Goal: Transaction & Acquisition: Download file/media

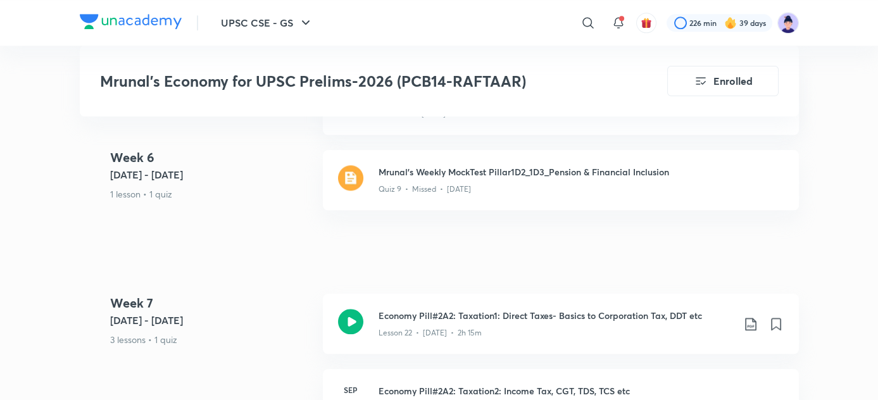
scroll to position [3240, 0]
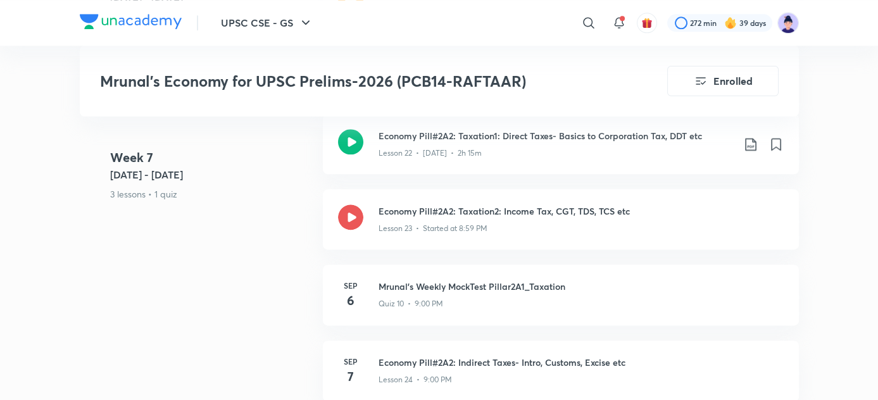
scroll to position [3398, 0]
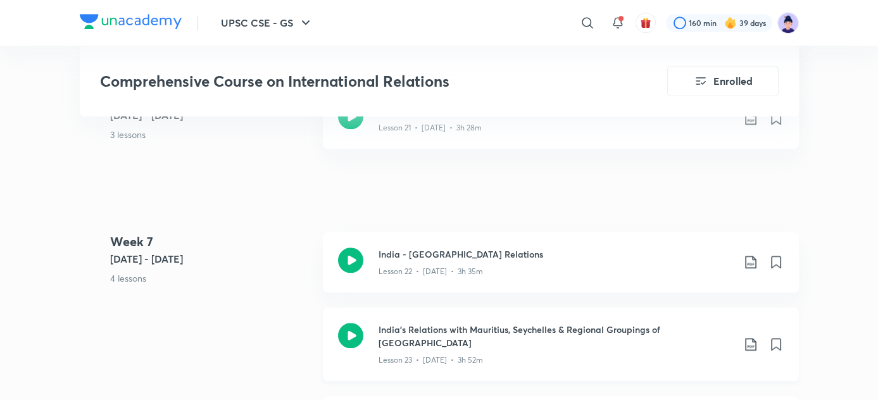
click at [755, 338] on icon at bounding box center [750, 344] width 11 height 13
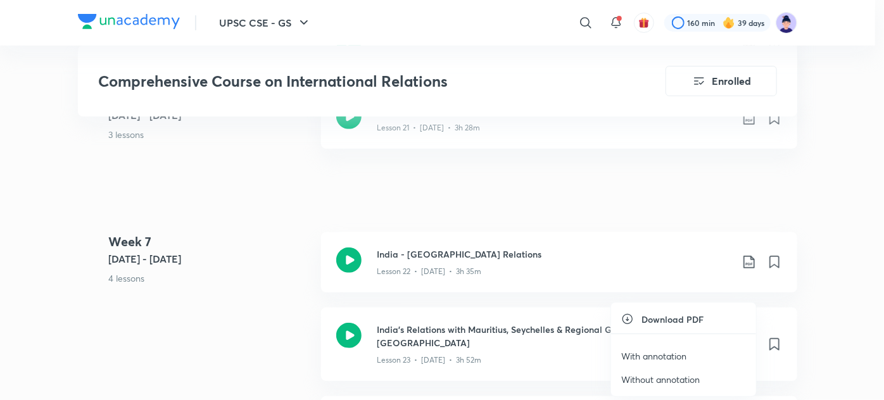
click at [676, 377] on p "Without annotation" at bounding box center [660, 379] width 79 height 13
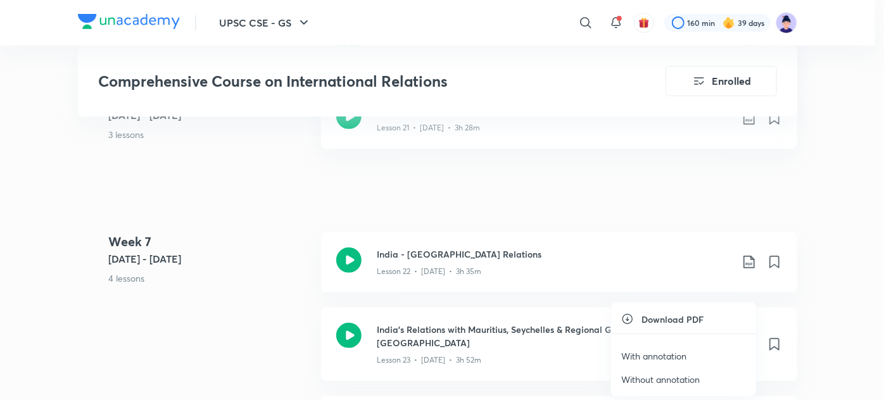
click at [689, 379] on p "Without annotation" at bounding box center [660, 379] width 79 height 13
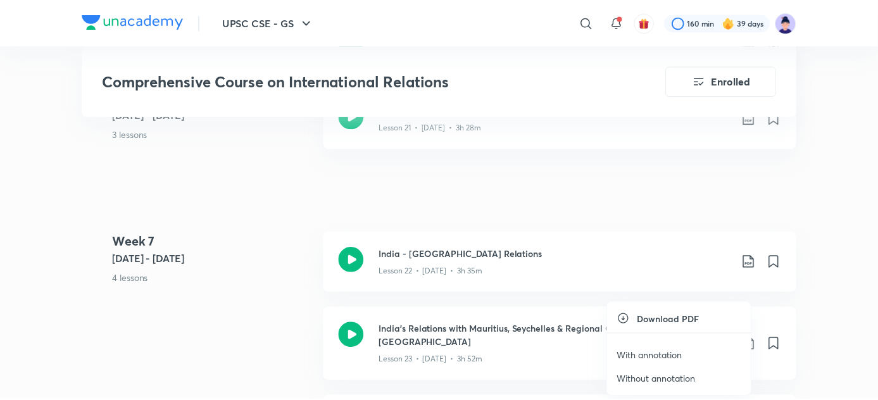
scroll to position [2690, 0]
